Goal: Transaction & Acquisition: Purchase product/service

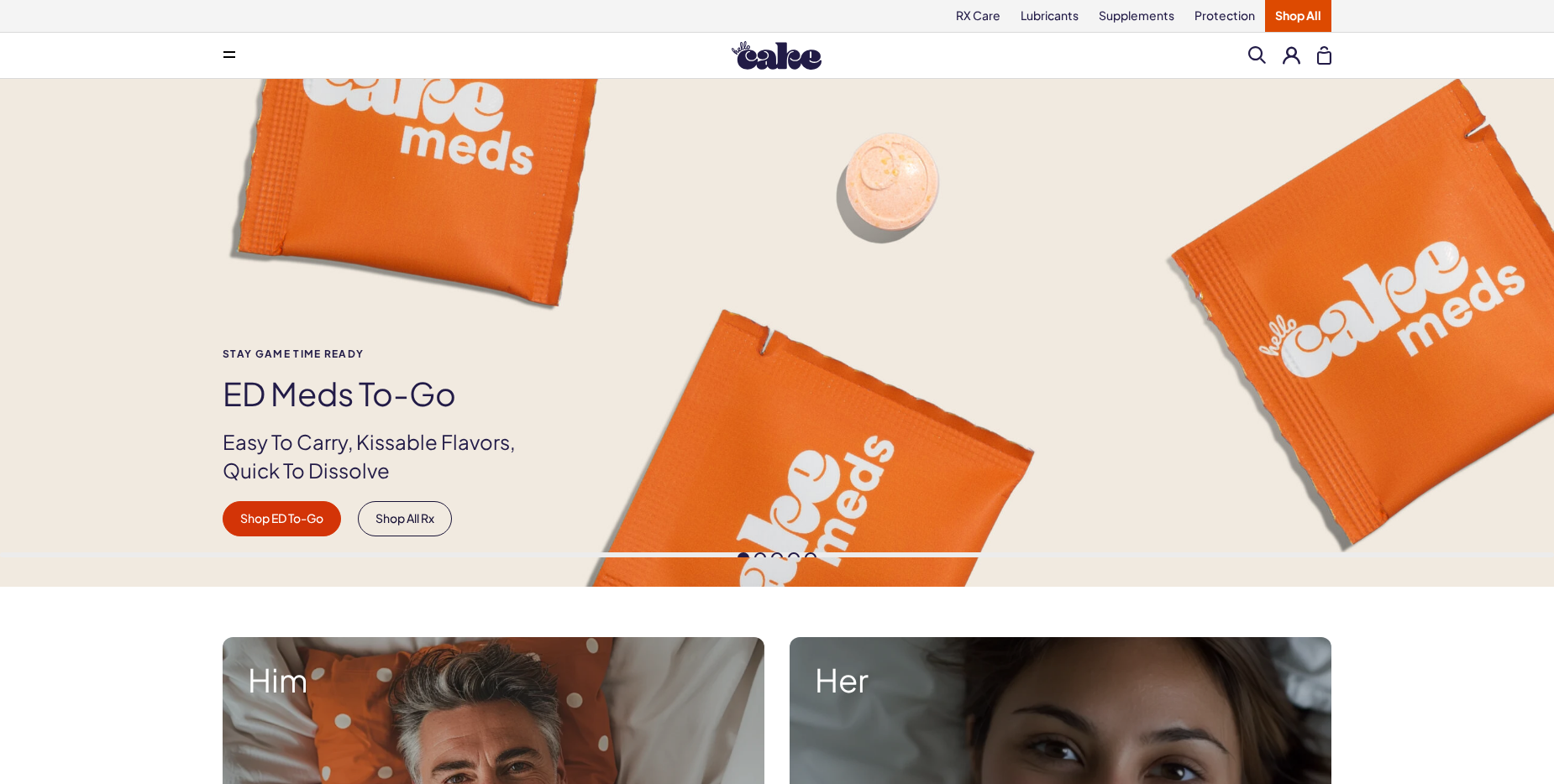
click at [231, 53] on span at bounding box center [229, 55] width 12 height 8
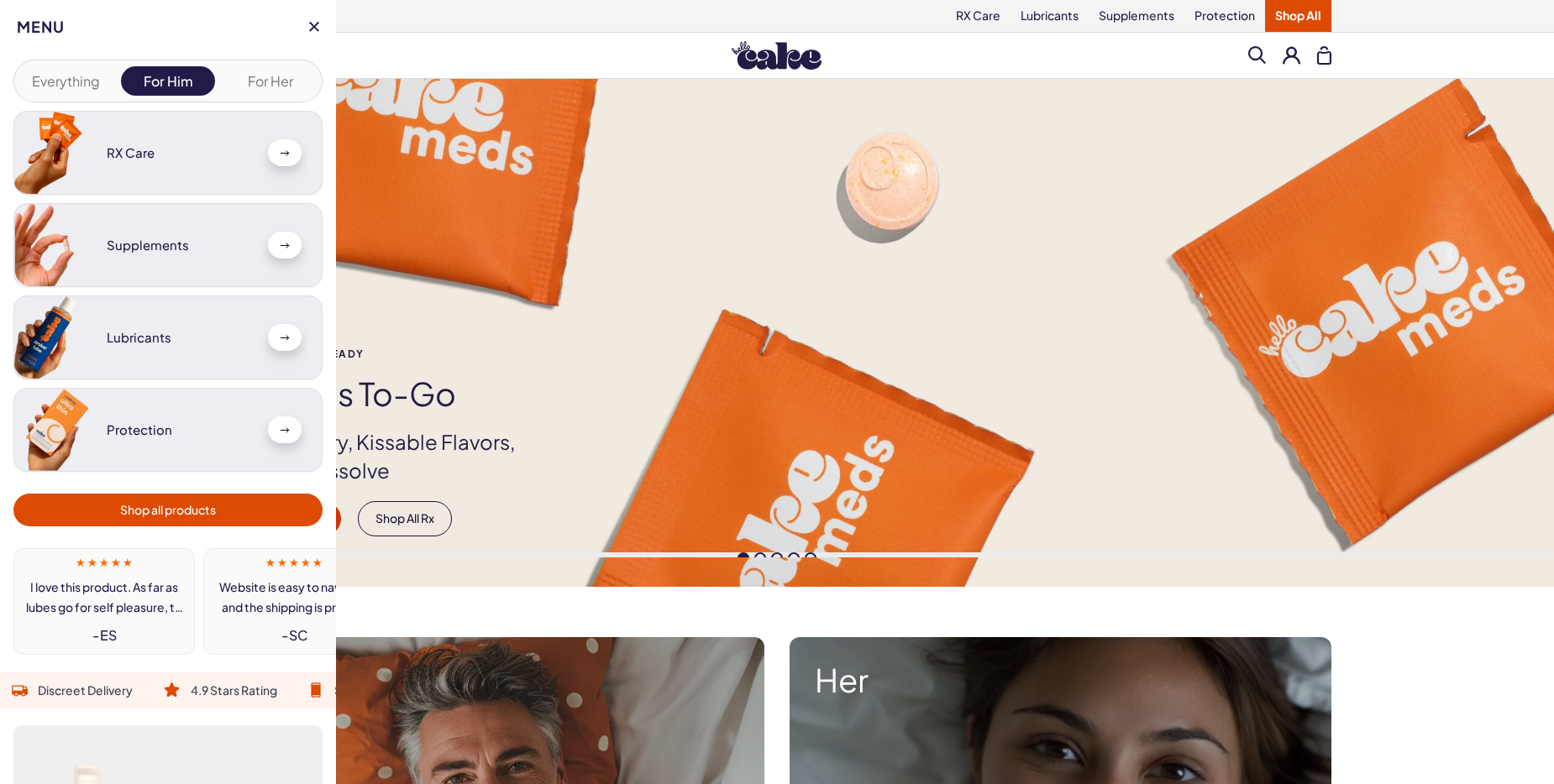
click at [279, 335] on icon at bounding box center [284, 337] width 10 height 6
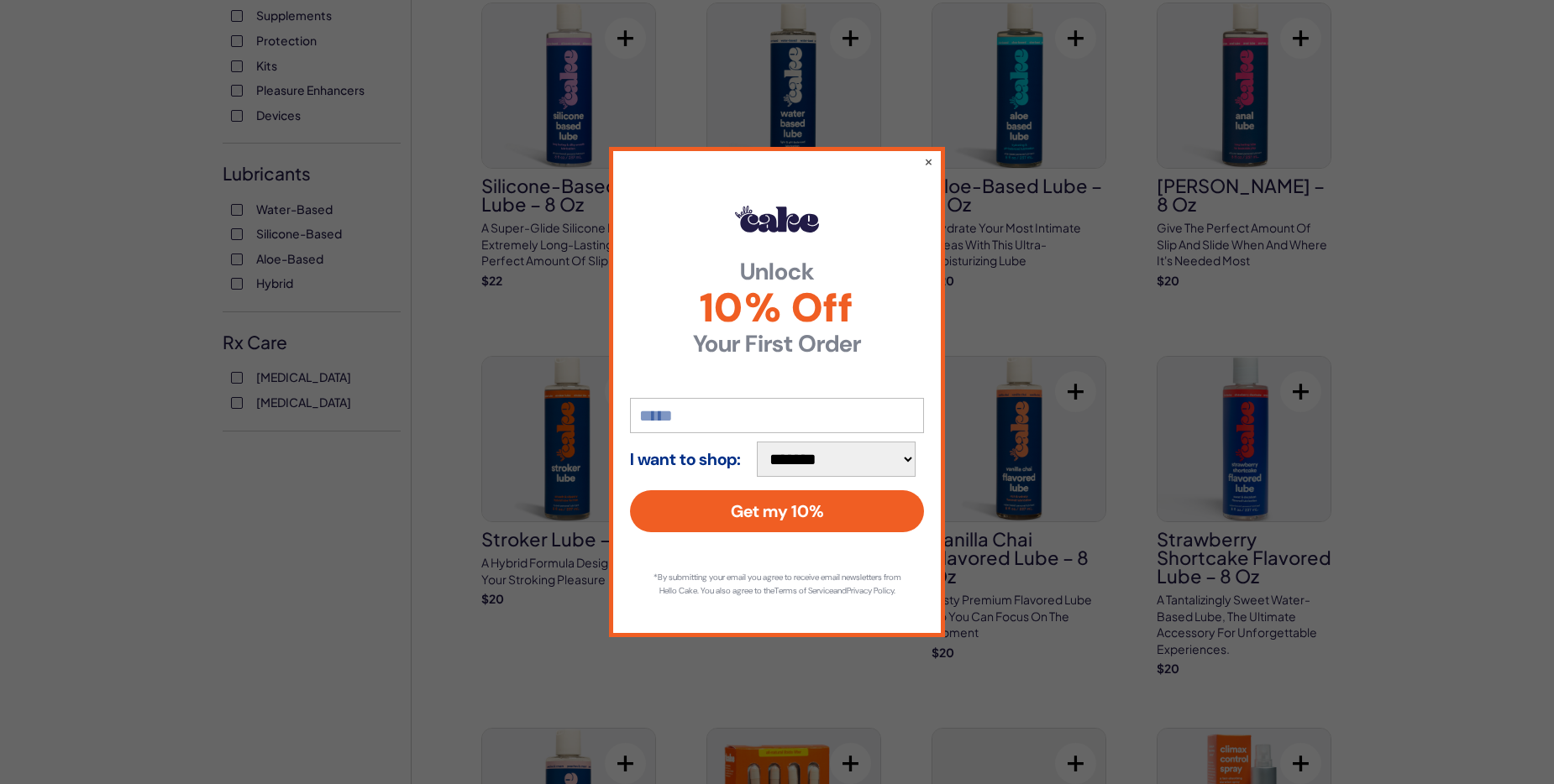
scroll to position [587, 0]
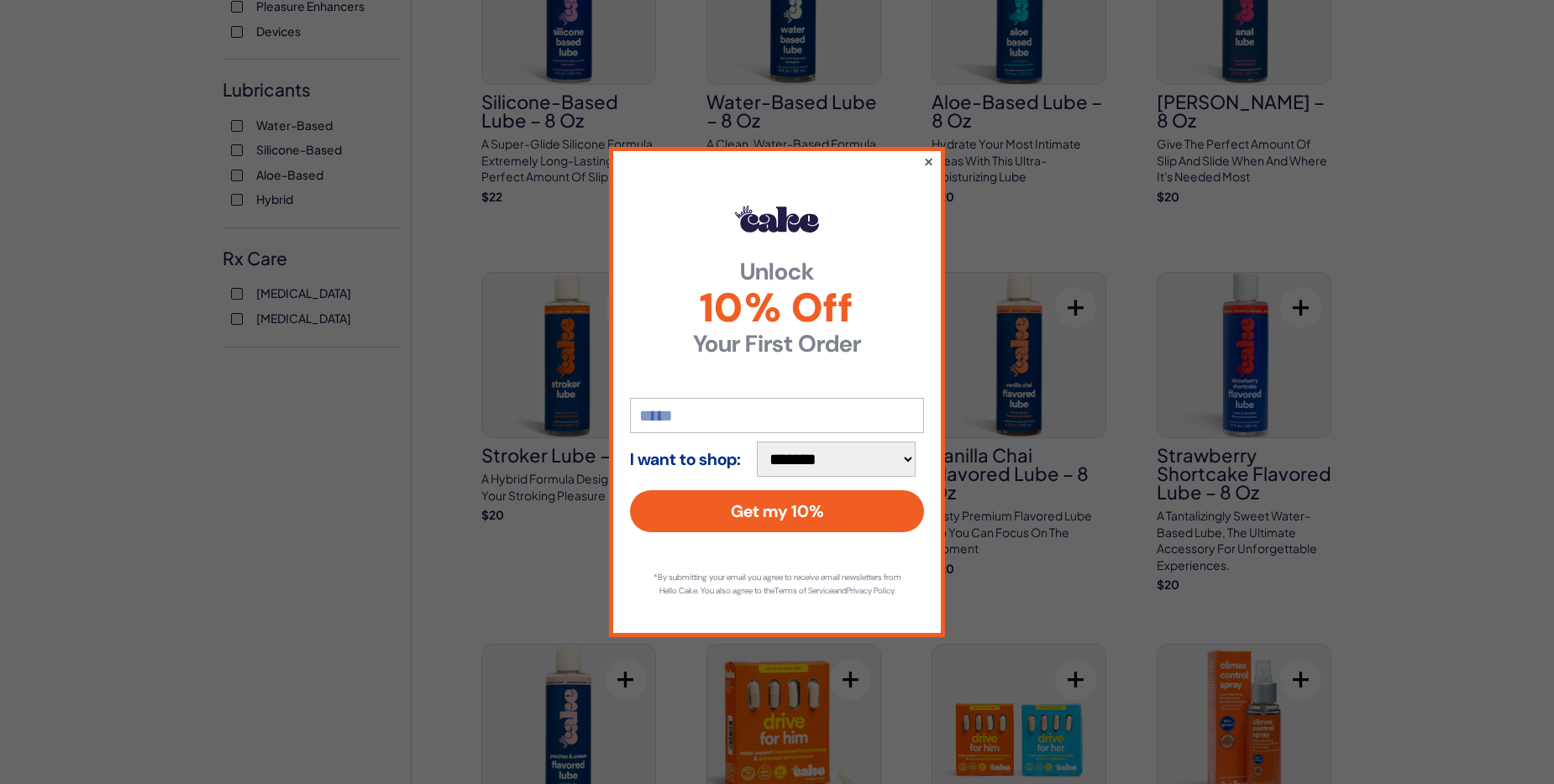
click at [928, 159] on button "×" at bounding box center [928, 161] width 11 height 20
